Goal: Task Accomplishment & Management: Complete application form

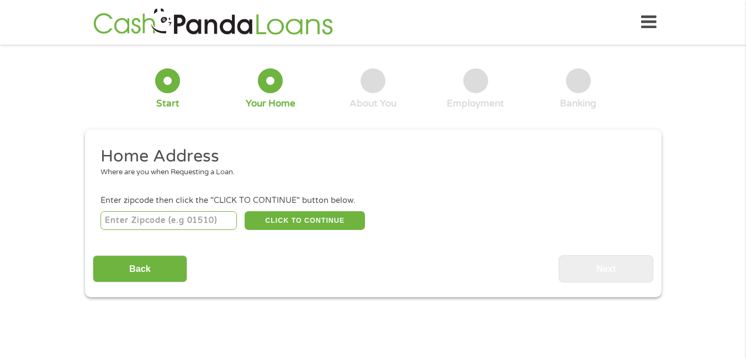
click at [171, 223] on input "number" at bounding box center [168, 220] width 136 height 19
type input "29073"
click at [299, 223] on button "CLICK TO CONTINUE" at bounding box center [305, 220] width 120 height 19
type input "29073"
type input "[GEOGRAPHIC_DATA]"
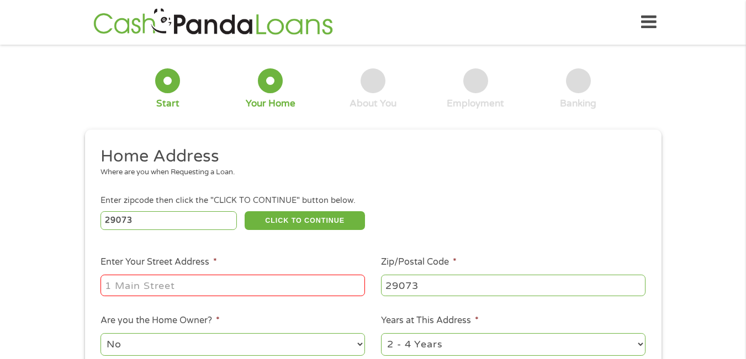
click at [130, 289] on input "Enter Your Street Address *" at bounding box center [232, 285] width 264 height 21
type input "[STREET_ADDRESS]"
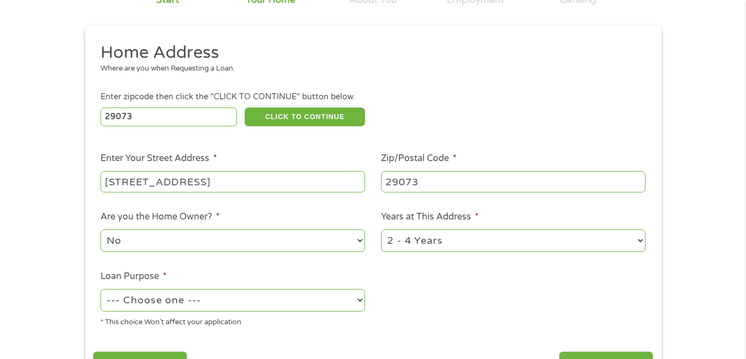
scroll to position [110, 0]
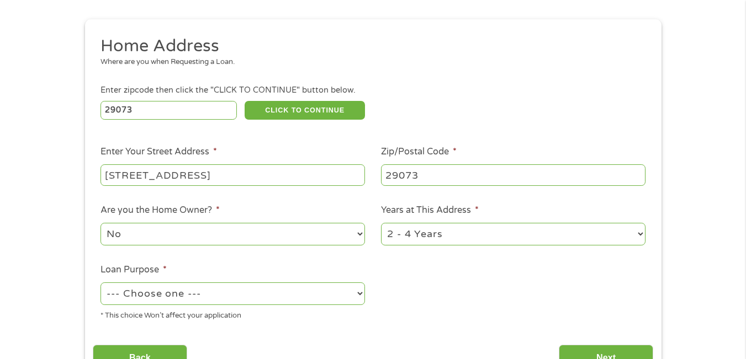
click at [639, 236] on select "1 Year or less 1 - 2 Years 2 - 4 Years Over 4 Years" at bounding box center [513, 234] width 264 height 23
select select "60months"
click at [381, 223] on select "1 Year or less 1 - 2 Years 2 - 4 Years Over 4 Years" at bounding box center [513, 234] width 264 height 23
click at [173, 235] on select "No Yes" at bounding box center [232, 234] width 264 height 23
select select "yes"
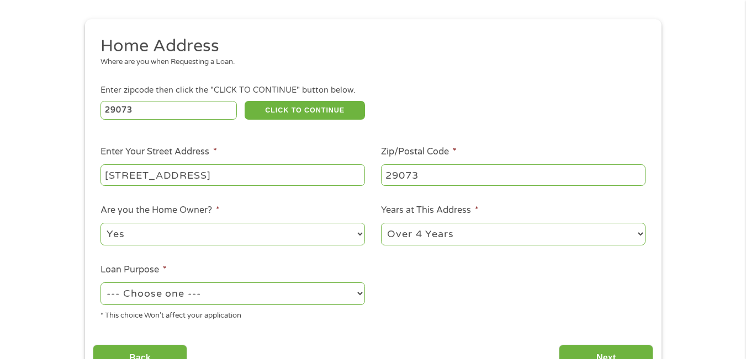
click at [100, 223] on select "No Yes" at bounding box center [232, 234] width 264 height 23
click at [359, 295] on select "--- Choose one --- Pay Bills Debt Consolidation Home Improvement Major Purchase…" at bounding box center [232, 294] width 264 height 23
select select "paybills"
click at [100, 283] on select "--- Choose one --- Pay Bills Debt Consolidation Home Improvement Major Purchase…" at bounding box center [232, 294] width 264 height 23
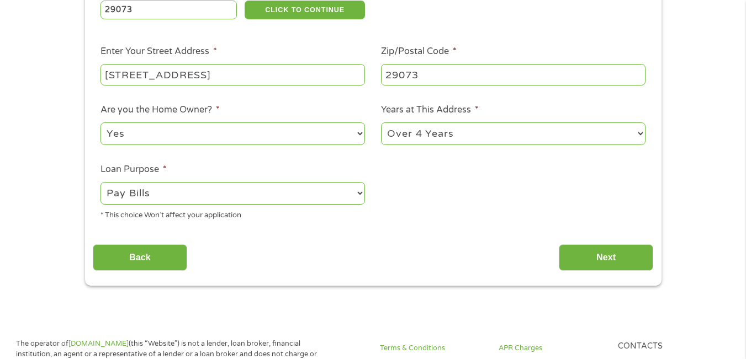
scroll to position [221, 0]
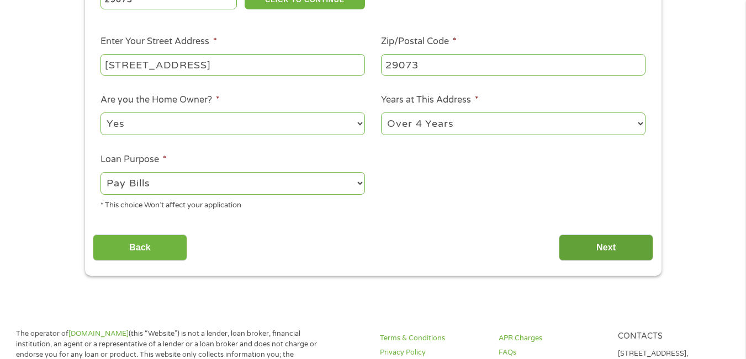
click at [612, 249] on input "Next" at bounding box center [606, 248] width 94 height 27
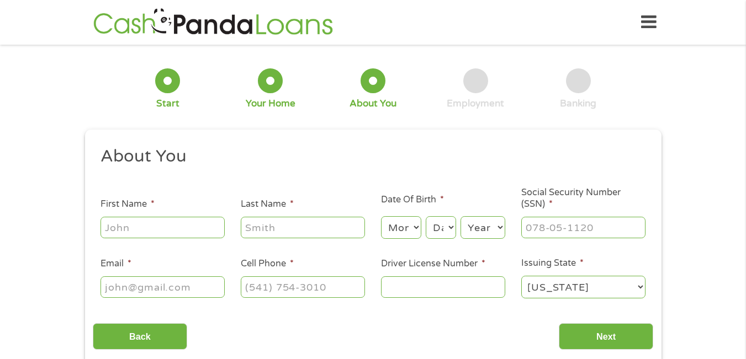
scroll to position [4, 4]
click at [124, 227] on input "First Name *" at bounding box center [162, 227] width 124 height 21
type input "[PERSON_NAME] [PERSON_NAME]"
type input "[PERSON_NAME]"
type input "[EMAIL_ADDRESS][DOMAIN_NAME]"
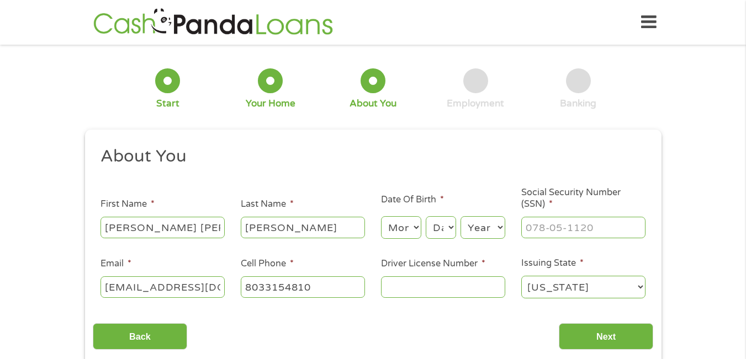
type input "[PHONE_NUMBER]"
click at [415, 227] on select "Month 1 2 3 4 5 6 7 8 9 10 11 12" at bounding box center [401, 227] width 40 height 23
select select "3"
click at [381, 216] on select "Month 1 2 3 4 5 6 7 8 9 10 11 12" at bounding box center [401, 227] width 40 height 23
click at [452, 230] on select "Day 1 2 3 4 5 6 7 8 9 10 11 12 13 14 15 16 17 18 19 20 21 22 23 24 25 26 27 28 …" at bounding box center [441, 227] width 30 height 23
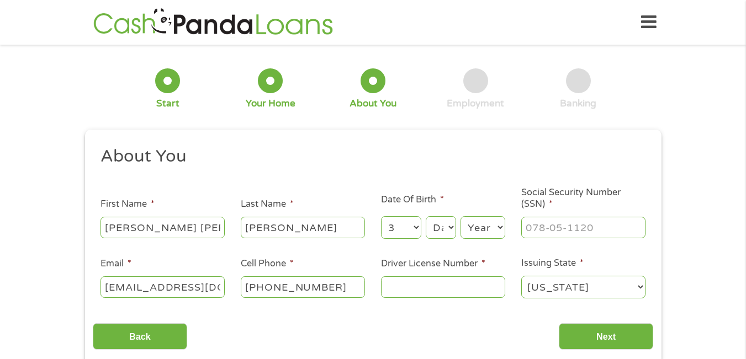
select select "2"
click at [426, 216] on select "Day 1 2 3 4 5 6 7 8 9 10 11 12 13 14 15 16 17 18 19 20 21 22 23 24 25 26 27 28 …" at bounding box center [441, 227] width 30 height 23
click at [501, 228] on select "Year [DATE] 2006 2005 2004 2003 2002 2001 2000 1999 1998 1997 1996 1995 1994 19…" at bounding box center [482, 227] width 45 height 23
select select "1962"
click at [460, 216] on select "Year [DATE] 2006 2005 2004 2003 2002 2001 2000 1999 1998 1997 1996 1995 1994 19…" at bounding box center [482, 227] width 45 height 23
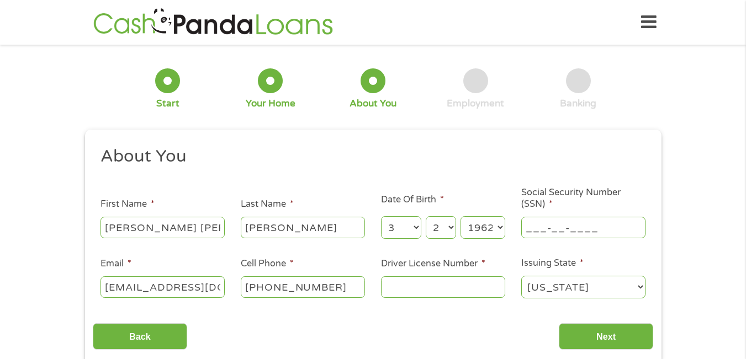
click at [545, 230] on input "___-__-____" at bounding box center [583, 227] width 124 height 21
type input "257-96-6772"
click at [386, 288] on input "Driver License Number *" at bounding box center [443, 287] width 124 height 21
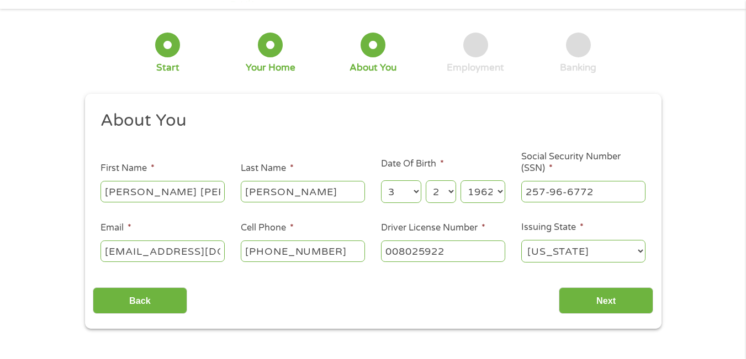
scroll to position [55, 0]
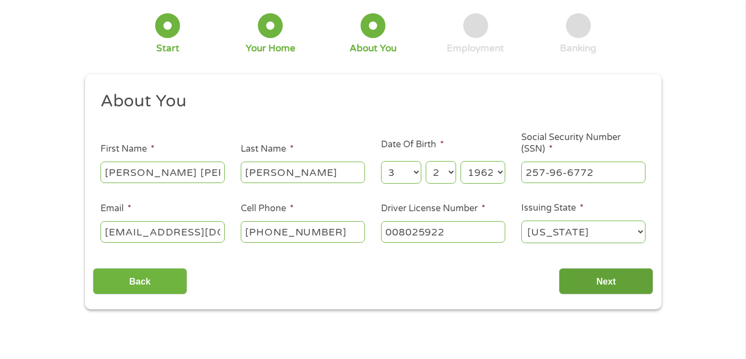
type input "008025922"
click at [610, 275] on input "Next" at bounding box center [606, 281] width 94 height 27
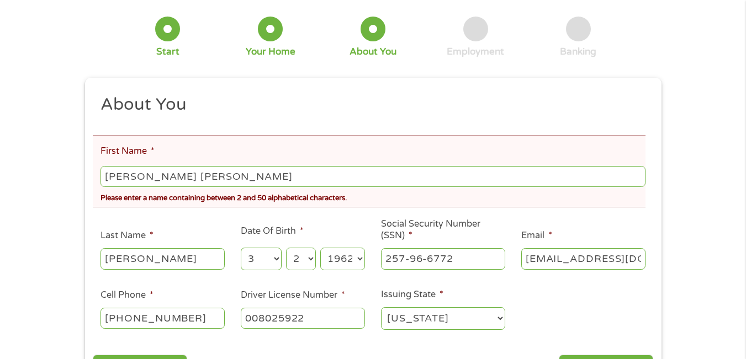
scroll to position [110, 0]
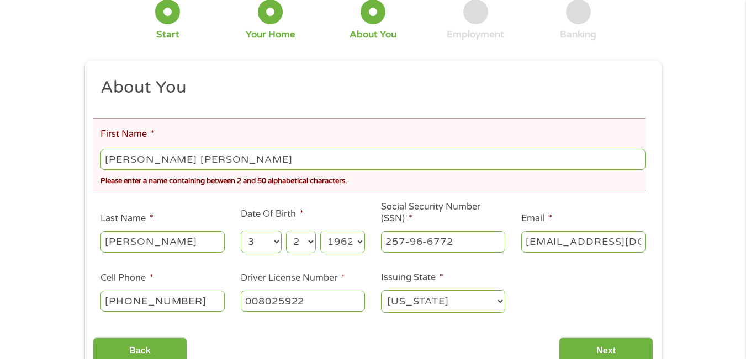
click at [128, 160] on input "[PERSON_NAME] [PERSON_NAME]" at bounding box center [372, 159] width 544 height 21
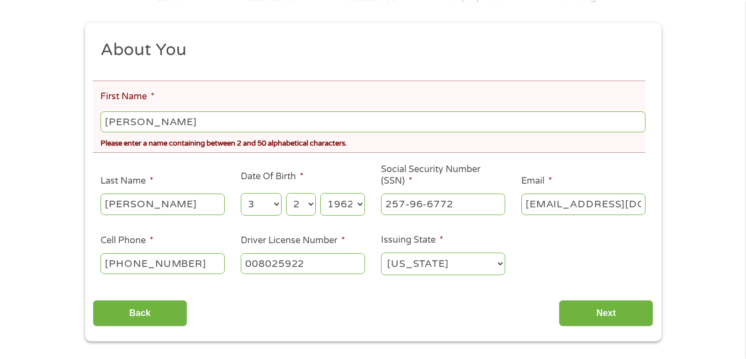
scroll to position [166, 0]
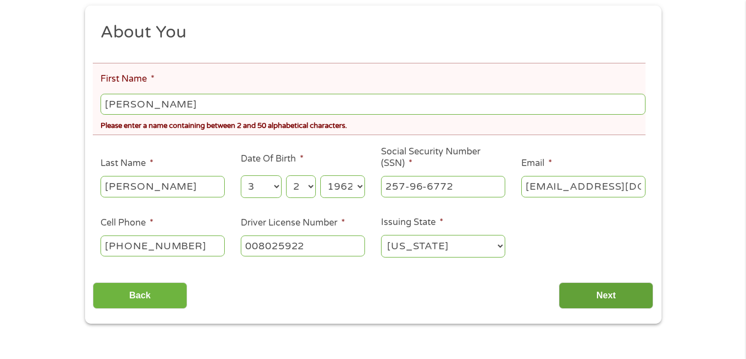
type input "[PERSON_NAME]"
click at [607, 296] on input "Next" at bounding box center [606, 296] width 94 height 27
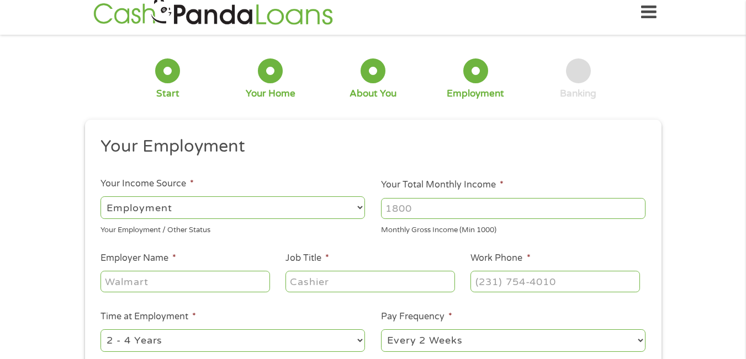
scroll to position [0, 0]
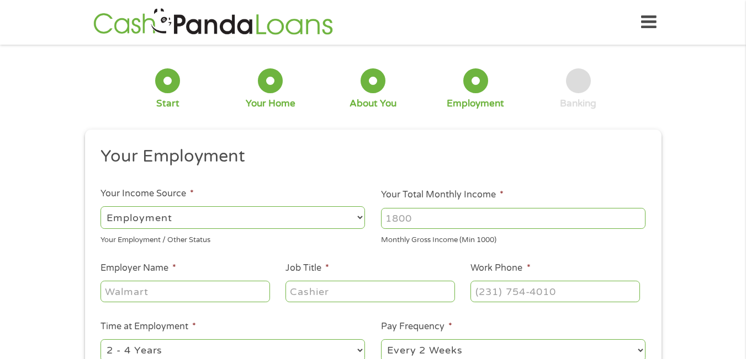
click at [357, 216] on select "--- Choose one --- Employment [DEMOGRAPHIC_DATA] Benefits" at bounding box center [232, 217] width 264 height 23
select select "benefits"
click at [100, 206] on select "--- Choose one --- Employment [DEMOGRAPHIC_DATA] Benefits" at bounding box center [232, 217] width 264 height 23
type input "Other"
type input "[PHONE_NUMBER]"
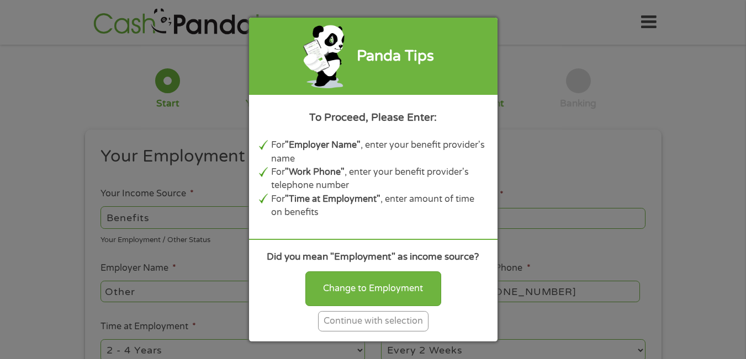
click at [366, 327] on div "Continue with selection" at bounding box center [373, 321] width 110 height 20
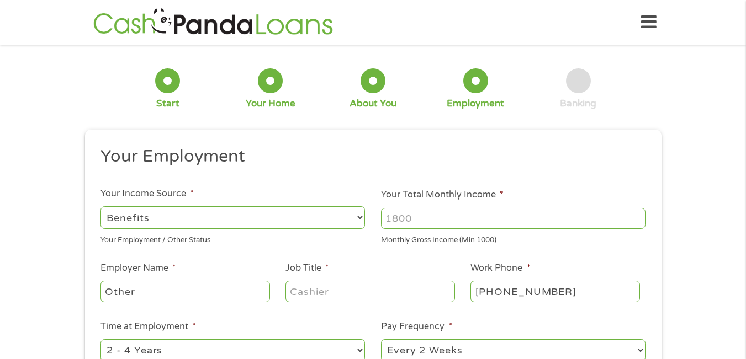
click at [422, 219] on input "Your Total Monthly Income *" at bounding box center [513, 218] width 264 height 21
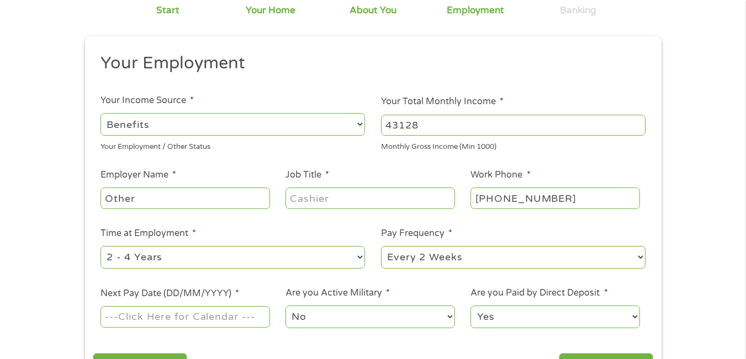
scroll to position [110, 0]
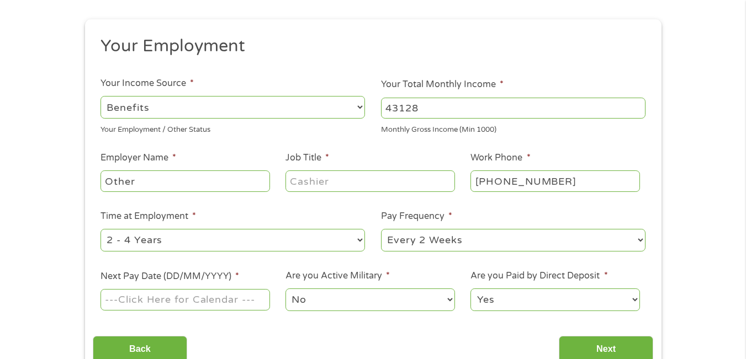
type input "43128"
click at [155, 183] on input "Other" at bounding box center [184, 181] width 169 height 21
type input "O"
type input "Social Security"
click at [430, 187] on input "Job Title *" at bounding box center [369, 181] width 169 height 21
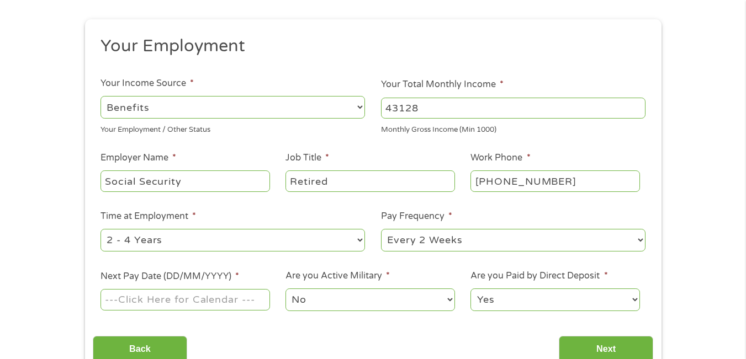
type input "Retired"
type input "Retired(803) 315-4810"
type input "(___) ___-____"
click at [416, 179] on input "Retired(803) 315-4810" at bounding box center [369, 181] width 169 height 21
type input "Retired"
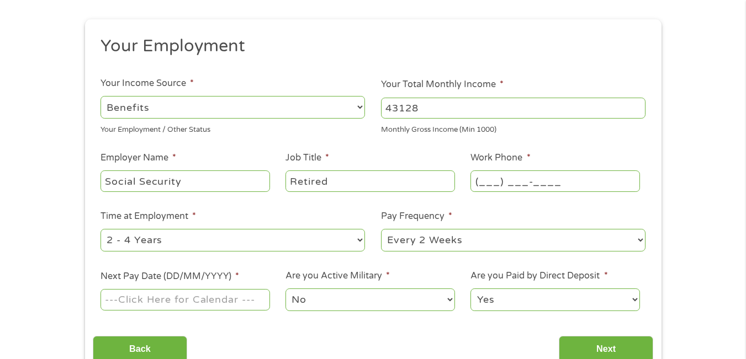
click at [479, 184] on input "(___) ___-____" at bounding box center [554, 181] width 169 height 21
type input "(877) ___-____"
type input "[PHONE_NUMBER]"
click at [359, 241] on select "--- Choose one --- 1 Year or less 1 - 2 Years 2 - 4 Years Over 4 Years" at bounding box center [232, 240] width 264 height 23
select select "24months"
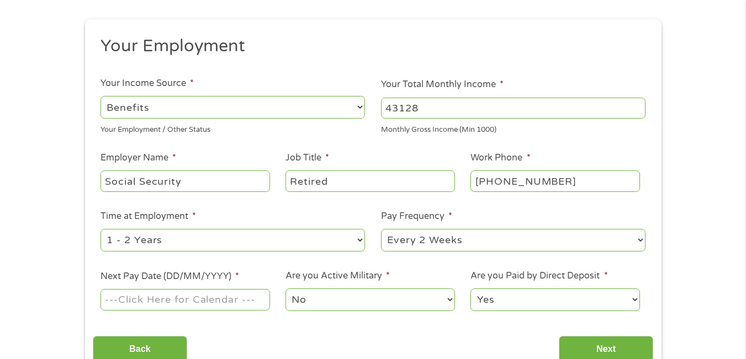
click at [100, 229] on select "--- Choose one --- 1 Year or less 1 - 2 Years 2 - 4 Years Over 4 Years" at bounding box center [232, 240] width 264 height 23
click at [488, 237] on select "--- Choose one --- Every 2 Weeks Every Week Monthly Semi-Monthly" at bounding box center [513, 240] width 264 height 23
select select "monthly"
click at [381, 229] on select "--- Choose one --- Every 2 Weeks Every Week Monthly Semi-Monthly" at bounding box center [513, 240] width 264 height 23
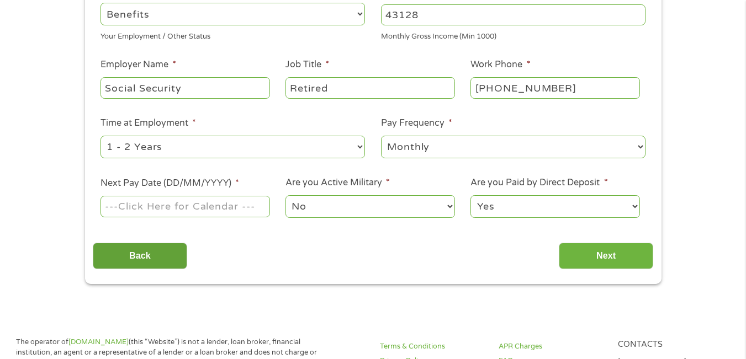
scroll to position [221, 0]
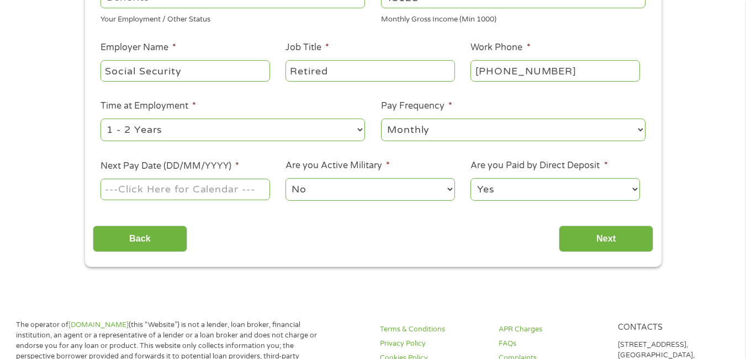
click at [168, 190] on input "Next Pay Date (DD/MM/YYYY) *" at bounding box center [184, 189] width 169 height 21
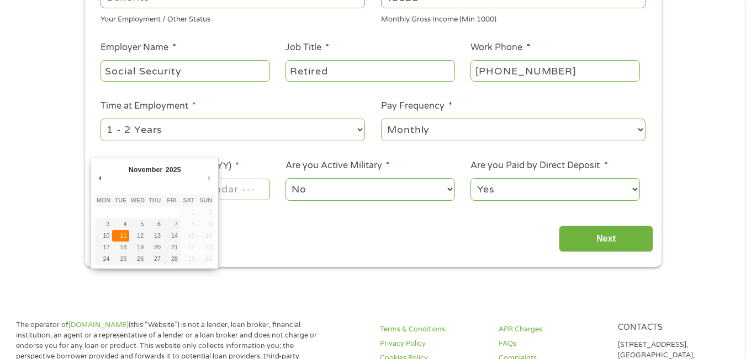
type input "[DATE]"
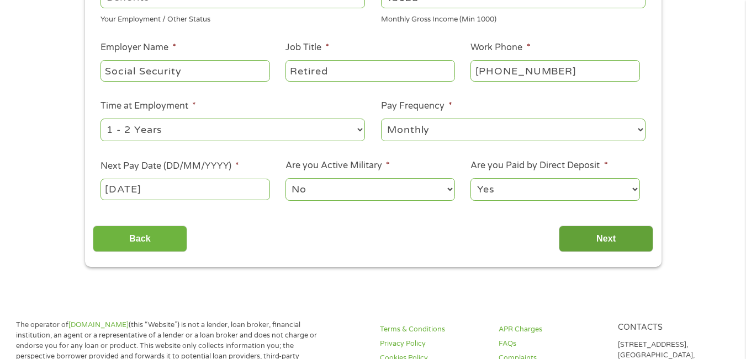
click at [612, 241] on input "Next" at bounding box center [606, 239] width 94 height 27
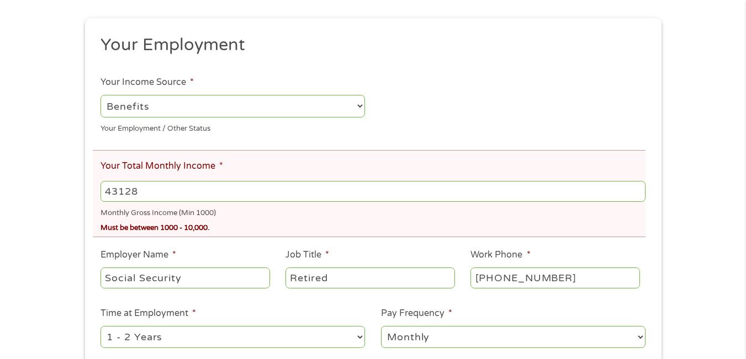
scroll to position [166, 0]
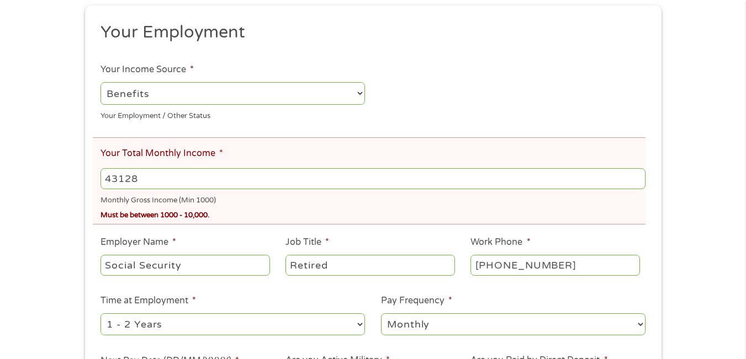
drag, startPoint x: 142, startPoint y: 177, endPoint x: 49, endPoint y: 179, distance: 92.8
click at [49, 179] on div "There was a problem with your submission. Please review the fields below. 1 Sta…" at bounding box center [373, 174] width 746 height 575
click at [163, 177] on input "43128" at bounding box center [372, 178] width 544 height 21
type input "4"
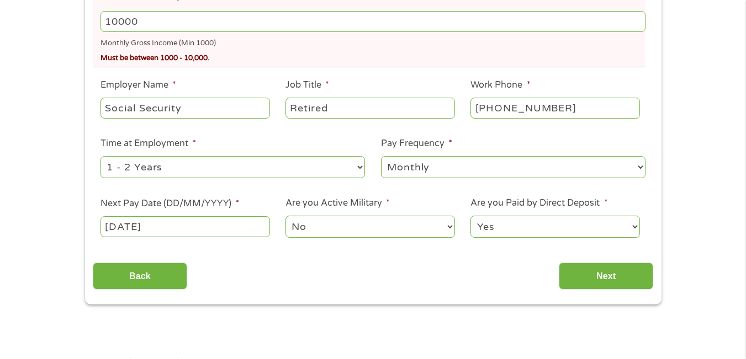
scroll to position [331, 0]
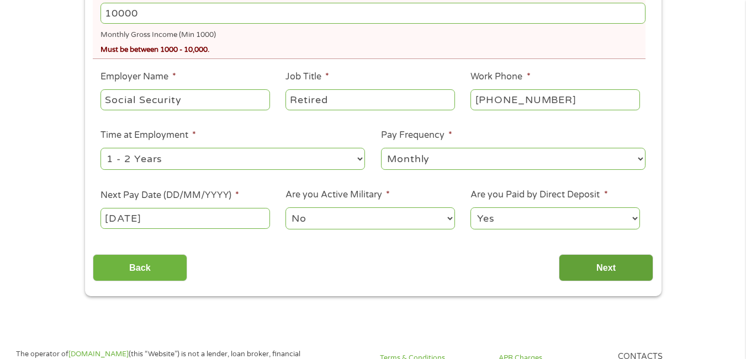
type input "10000"
click at [616, 268] on input "Next" at bounding box center [606, 268] width 94 height 27
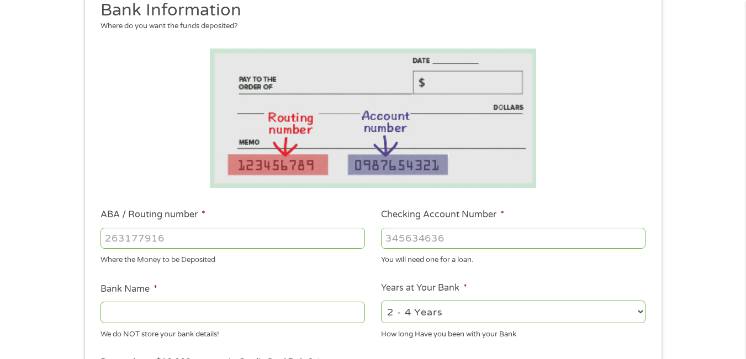
scroll to position [221, 0]
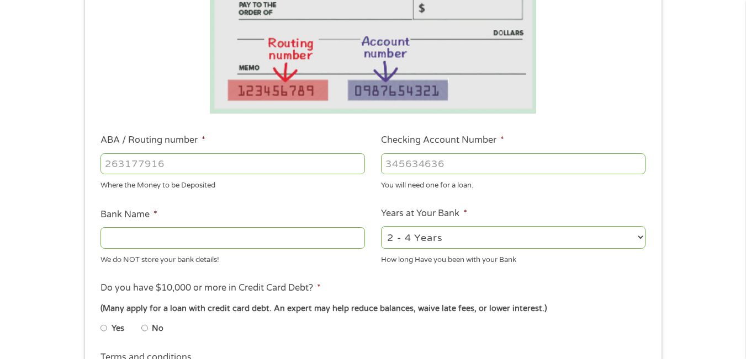
click at [120, 161] on input "ABA / Routing number *" at bounding box center [232, 163] width 264 height 21
type input "253279031"
type input "ALLSOUTH FEDERAL CREDIT UNION"
type input "253279031"
click at [401, 163] on input "Checking Account Number *" at bounding box center [513, 163] width 264 height 21
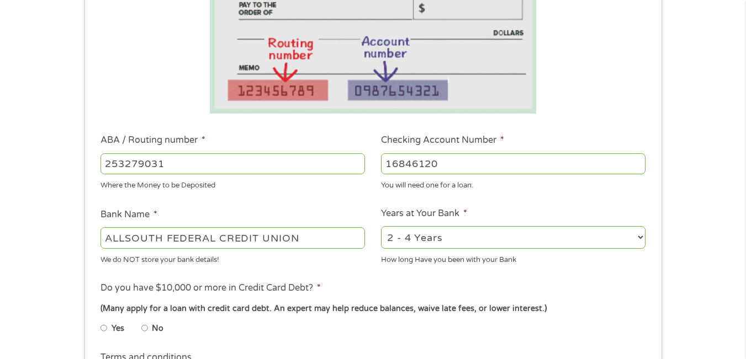
type input "16846120"
drag, startPoint x: 633, startPoint y: 246, endPoint x: 645, endPoint y: 237, distance: 14.7
click at [633, 246] on select "2 - 4 Years 6 - 12 Months 1 - 2 Years Over 4 Years" at bounding box center [513, 237] width 264 height 23
select select "60months"
click at [381, 226] on select "2 - 4 Years 6 - 12 Months 1 - 2 Years Over 4 Years" at bounding box center [513, 237] width 264 height 23
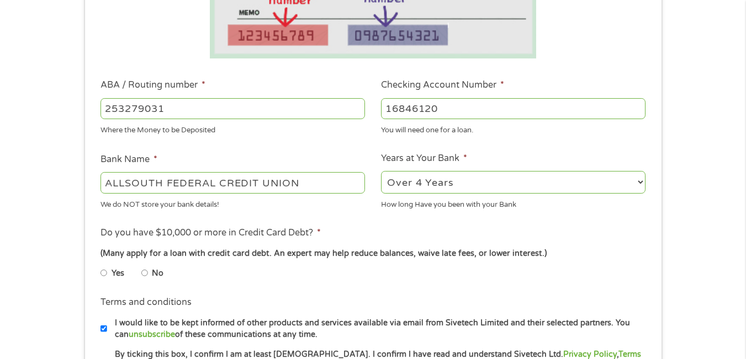
scroll to position [331, 0]
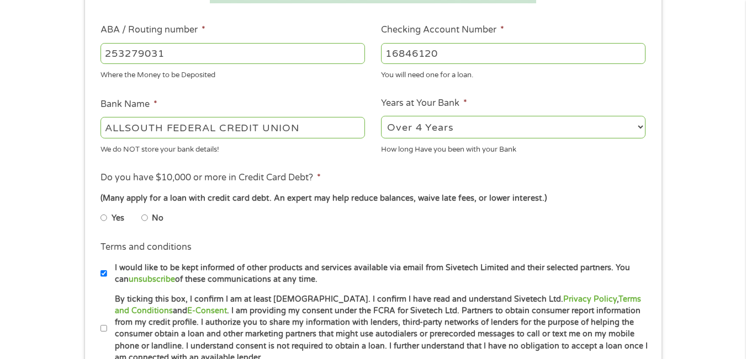
click at [145, 215] on input "No" at bounding box center [144, 218] width 7 height 18
radio input "true"
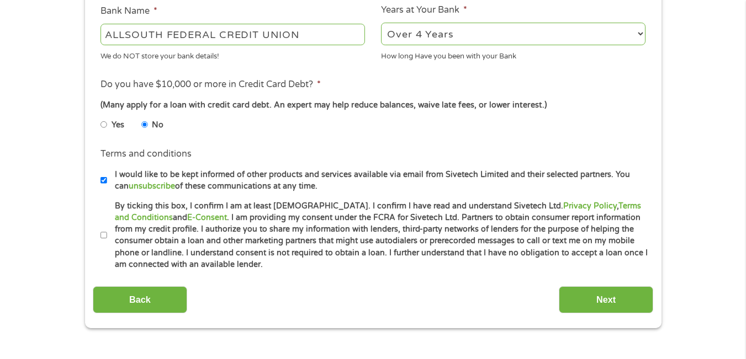
scroll to position [442, 0]
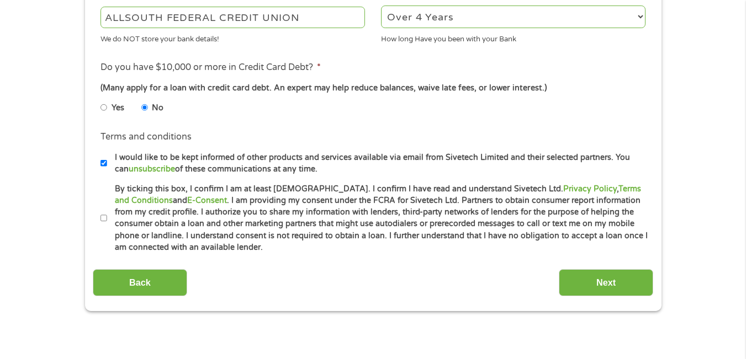
click at [104, 217] on input "By ticking this box, I confirm I am at least [DEMOGRAPHIC_DATA]. I confirm I ha…" at bounding box center [103, 219] width 7 height 18
checkbox input "true"
click at [606, 282] on input "Next" at bounding box center [606, 282] width 94 height 27
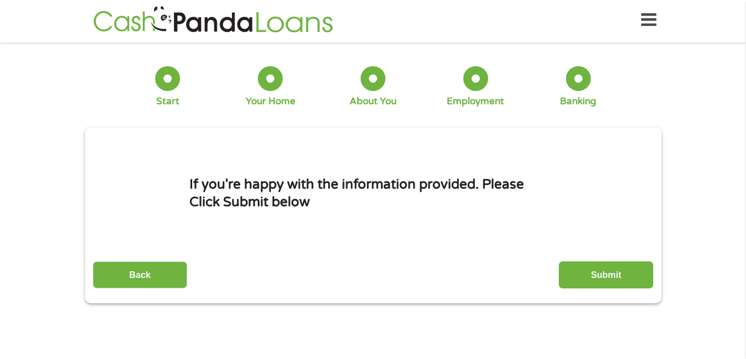
scroll to position [0, 0]
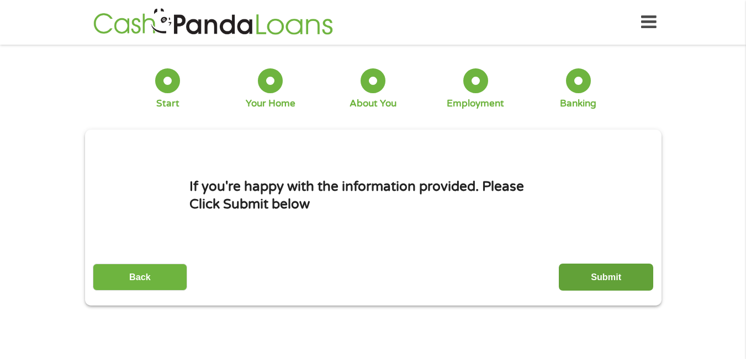
click at [616, 273] on input "Submit" at bounding box center [606, 277] width 94 height 27
